Goal: Transaction & Acquisition: Register for event/course

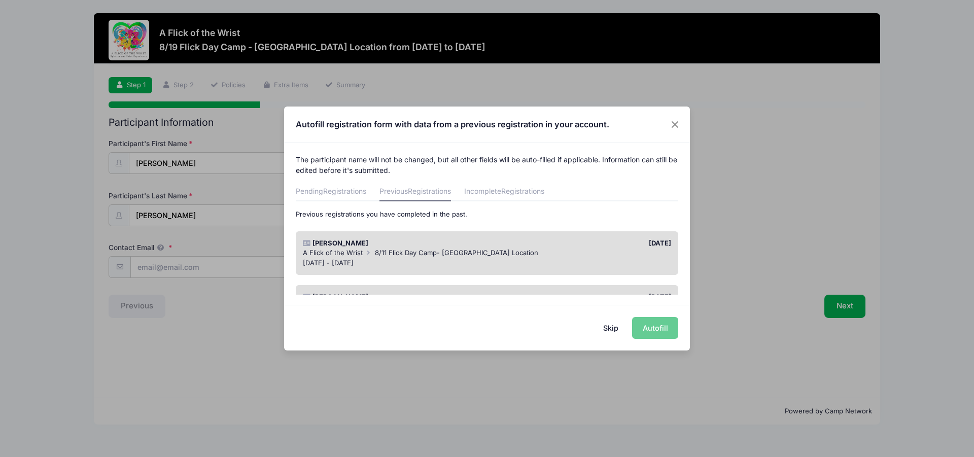
click at [441, 257] on div "A Flick of the Wrist 8/11 Flick Day Camp- [GEOGRAPHIC_DATA] Location" at bounding box center [487, 253] width 369 height 10
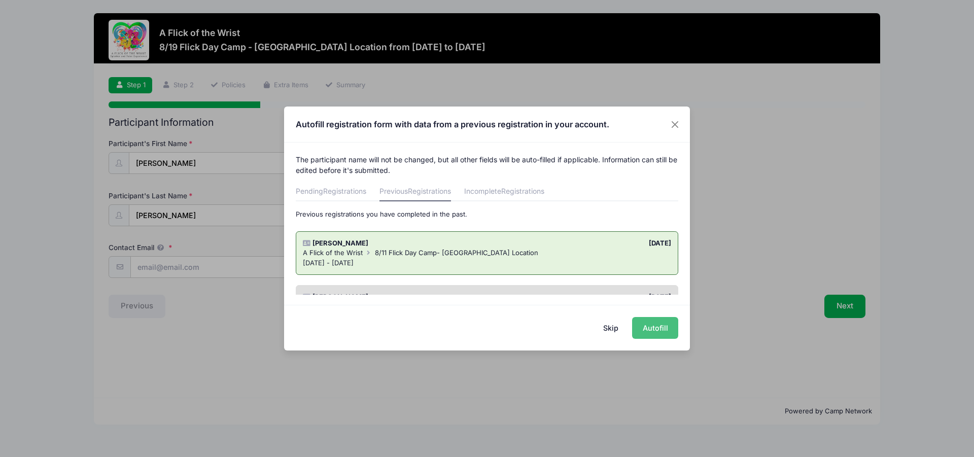
click at [668, 323] on button "Autofill" at bounding box center [655, 328] width 46 height 22
type input "[EMAIL_ADDRESS][DOMAIN_NAME]"
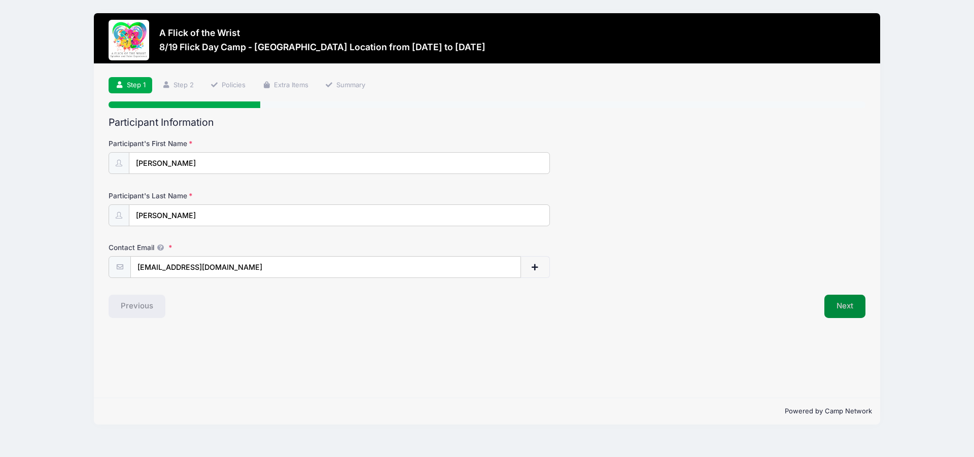
click at [852, 310] on button "Next" at bounding box center [844, 306] width 41 height 23
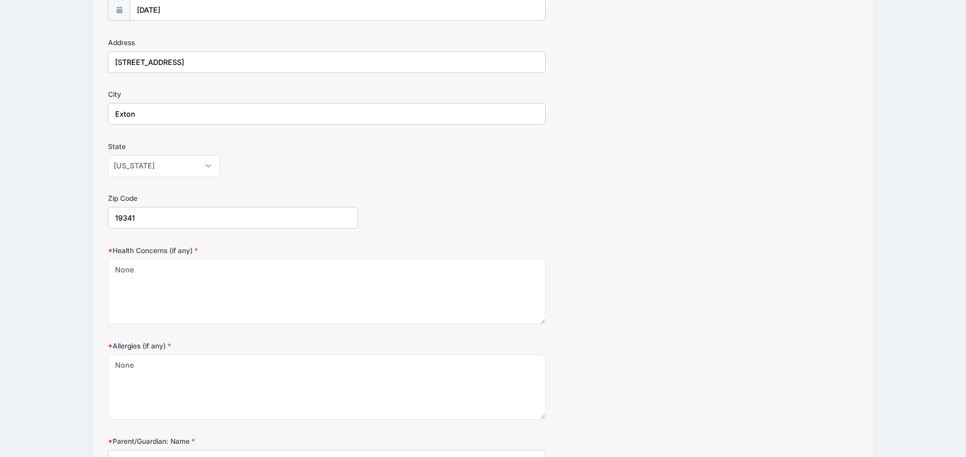
scroll to position [203, 0]
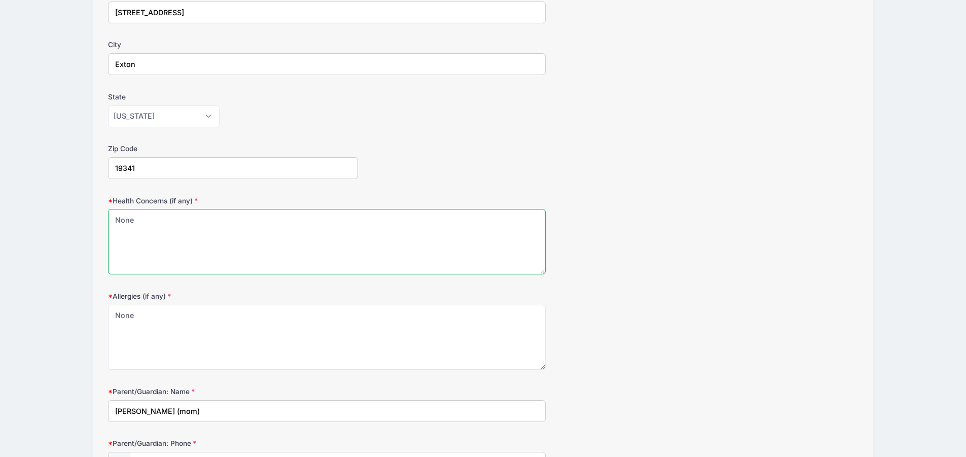
click at [192, 232] on textarea "None" at bounding box center [327, 241] width 438 height 65
drag, startPoint x: 186, startPoint y: 230, endPoint x: 64, endPoint y: 227, distance: 122.3
click at [64, 227] on div "A Flick of the Wrist 8/19 Flick Day Camp - [GEOGRAPHIC_DATA] Location from [DAT…" at bounding box center [483, 364] width 936 height 1134
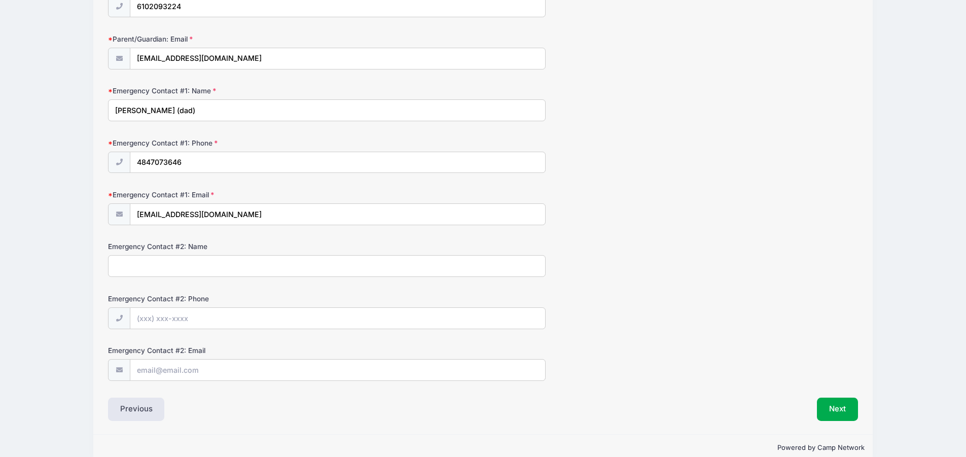
scroll to position [677, 0]
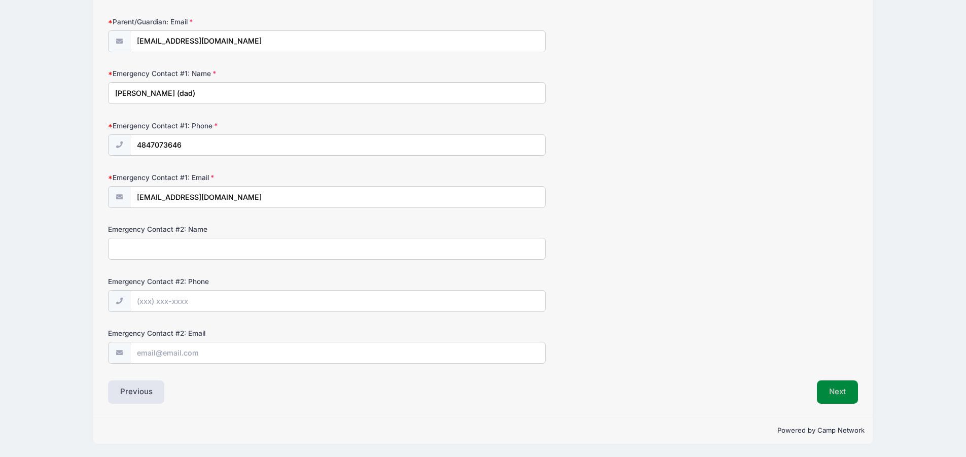
click at [840, 395] on button "Next" at bounding box center [837, 391] width 41 height 23
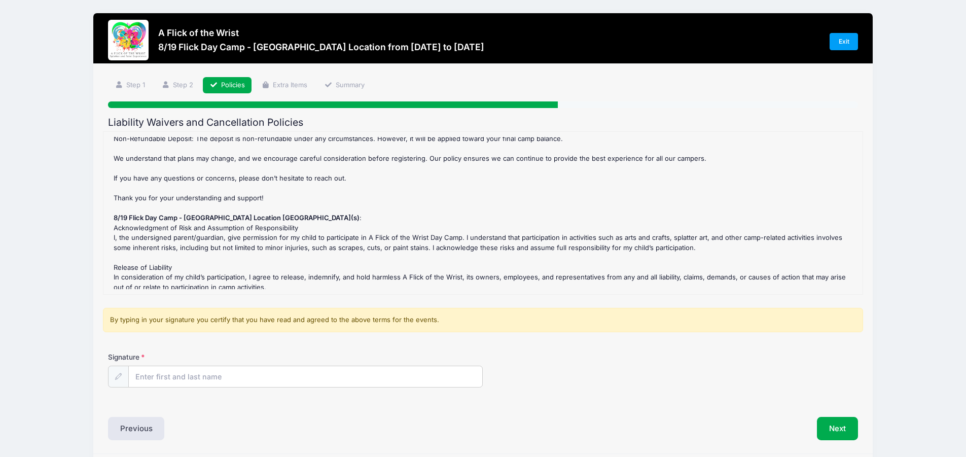
scroll to position [203, 0]
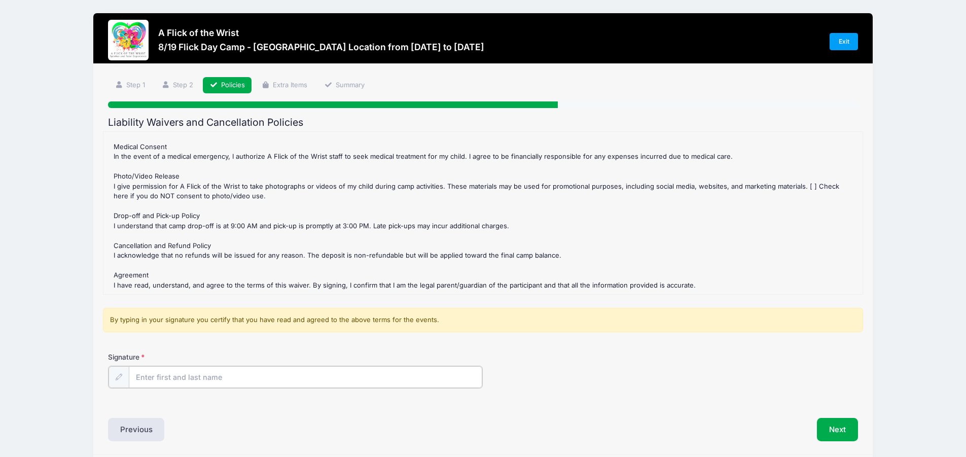
click at [215, 374] on input "Signature" at bounding box center [306, 377] width 354 height 22
type input "[PERSON_NAME]"
click at [837, 432] on button "Next" at bounding box center [837, 428] width 41 height 23
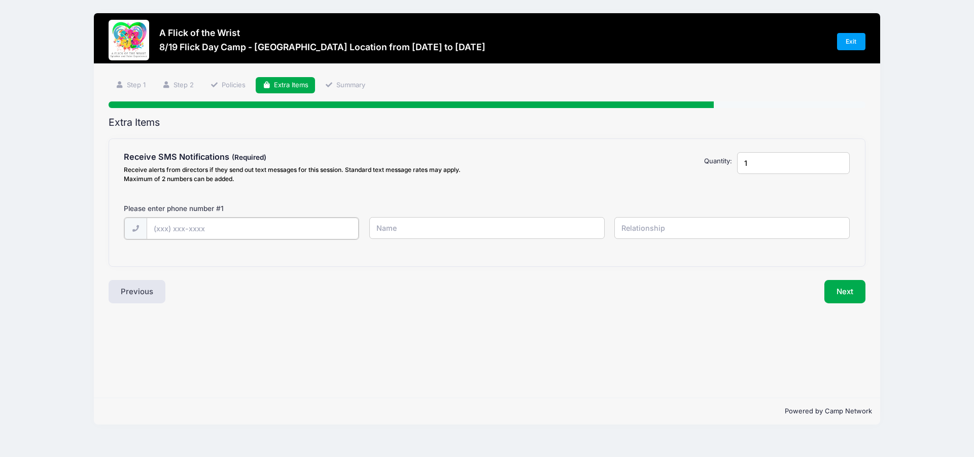
click at [0, 0] on input "text" at bounding box center [0, 0] width 0 height 0
type input "-"
type input "[PHONE_NUMBER]"
click at [0, 0] on input "text" at bounding box center [0, 0] width 0 height 0
type input "l"
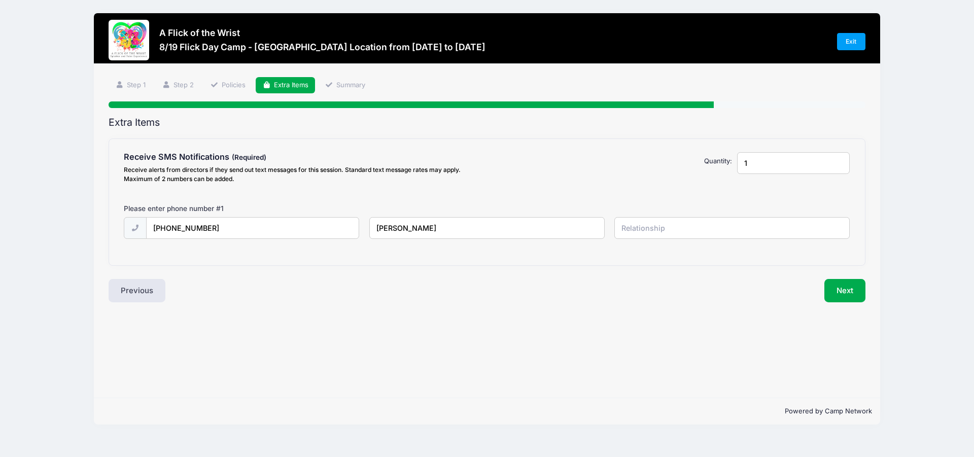
type input "[PERSON_NAME]"
type input "Mom"
click at [847, 298] on button "Next" at bounding box center [844, 290] width 41 height 23
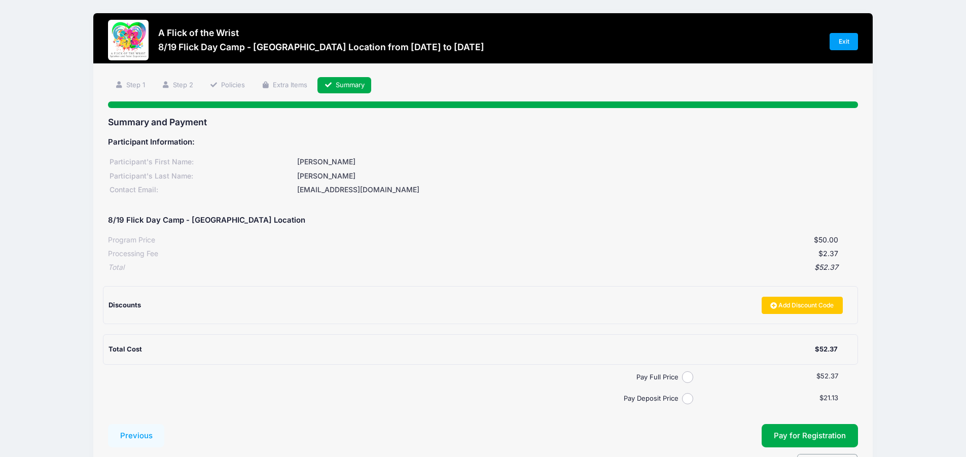
drag, startPoint x: 690, startPoint y: 369, endPoint x: 690, endPoint y: 376, distance: 7.1
click at [690, 372] on div "Participant Information: Participant's First Name: [PERSON_NAME]'s Last Name: […" at bounding box center [483, 267] width 750 height 274
click at [691, 377] on input "Pay Full Price" at bounding box center [688, 377] width 12 height 12
radio input "true"
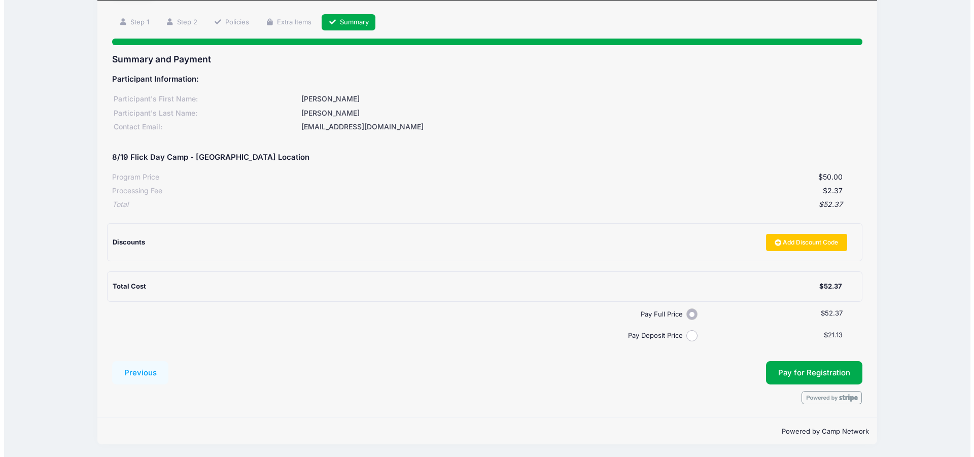
scroll to position [63, 0]
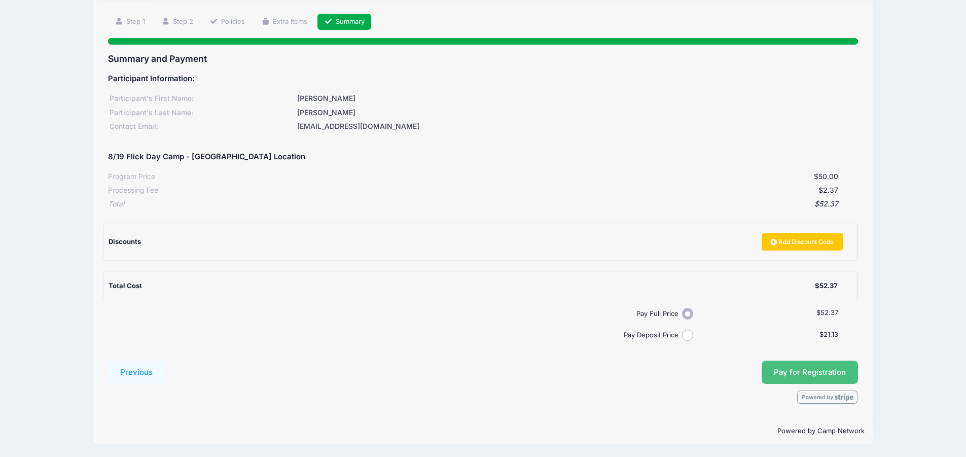
click at [806, 374] on span "Pay for Registration" at bounding box center [810, 372] width 72 height 9
